Goal: Transaction & Acquisition: Purchase product/service

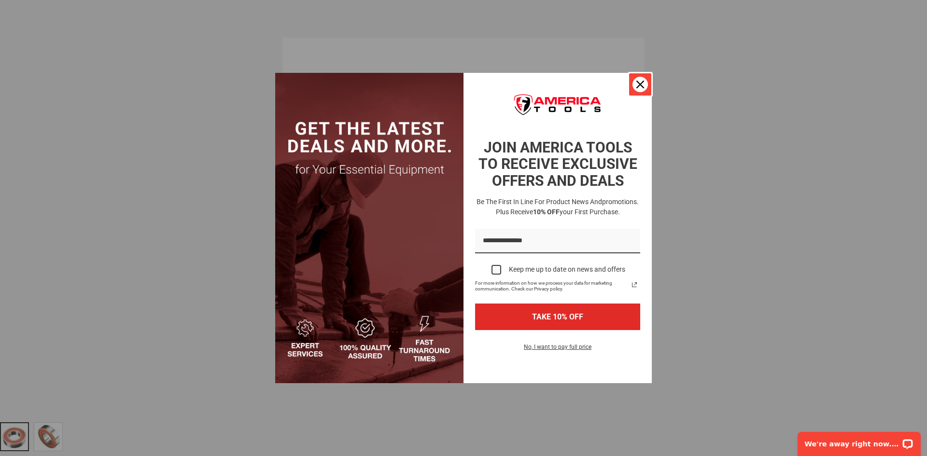
click at [639, 81] on icon "close icon" at bounding box center [640, 85] width 8 height 8
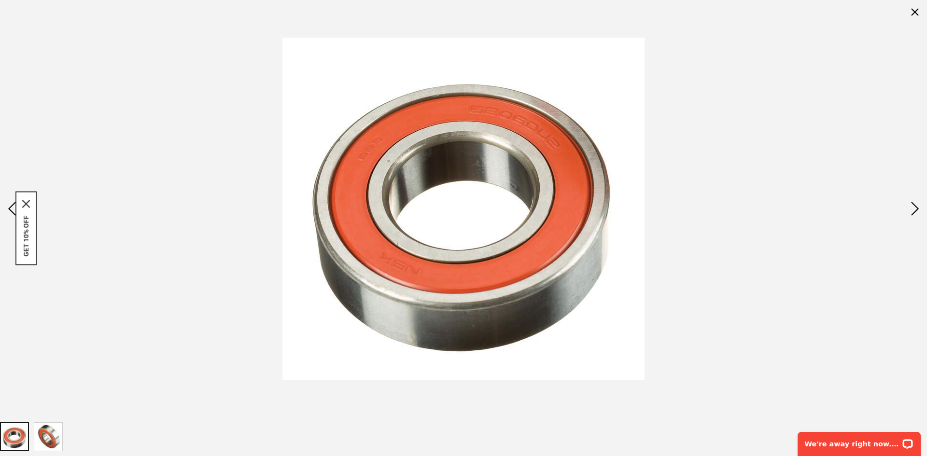
click at [720, 143] on div at bounding box center [463, 209] width 927 height 418
click at [915, 203] on div "Next" at bounding box center [915, 209] width 24 height 34
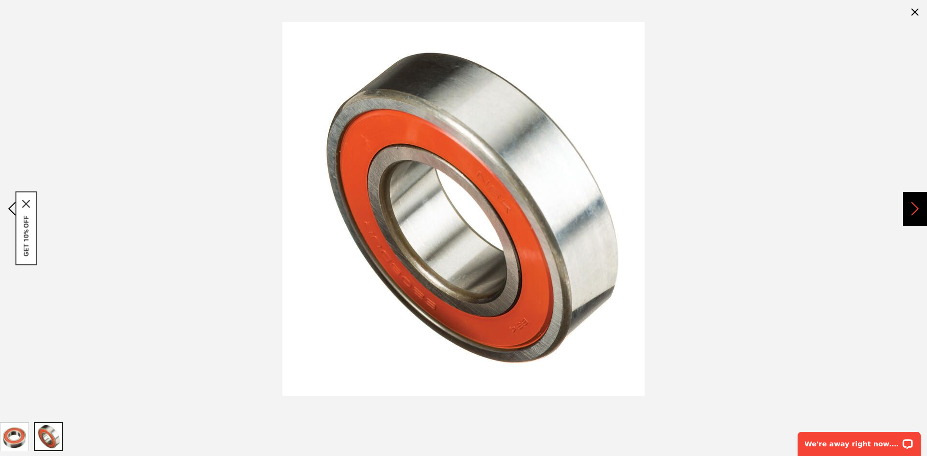
click at [915, 203] on div "Next" at bounding box center [915, 209] width 24 height 34
